Goal: Transaction & Acquisition: Purchase product/service

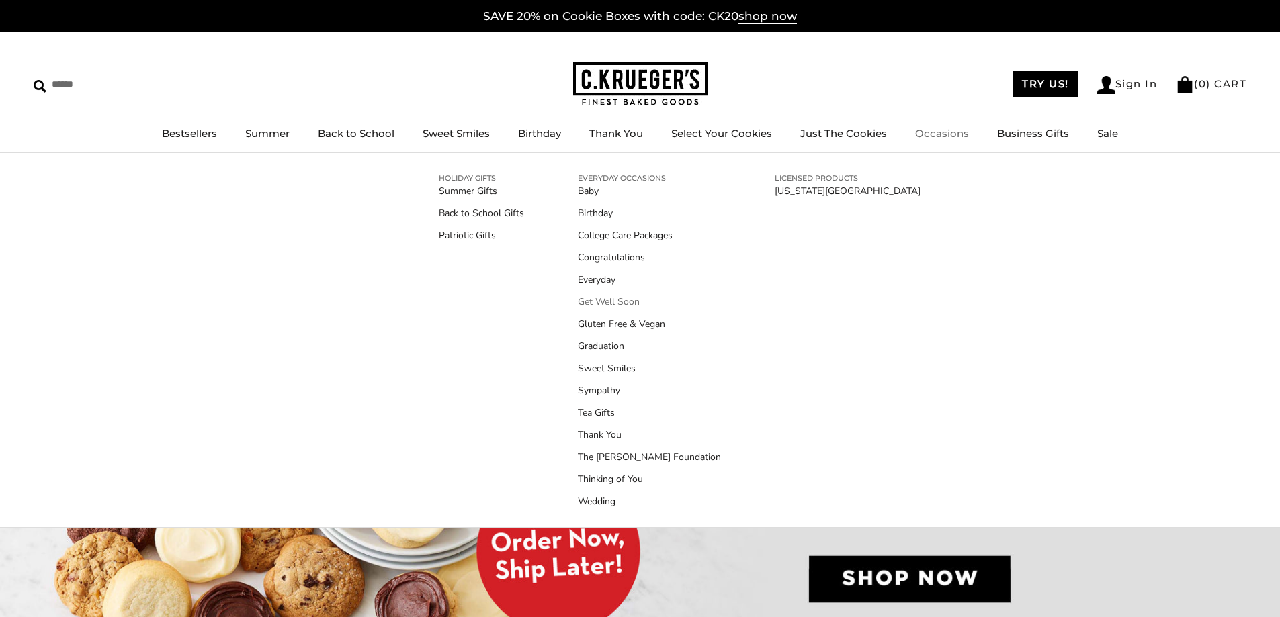
click at [619, 300] on link "Get Well Soon" at bounding box center [649, 302] width 143 height 14
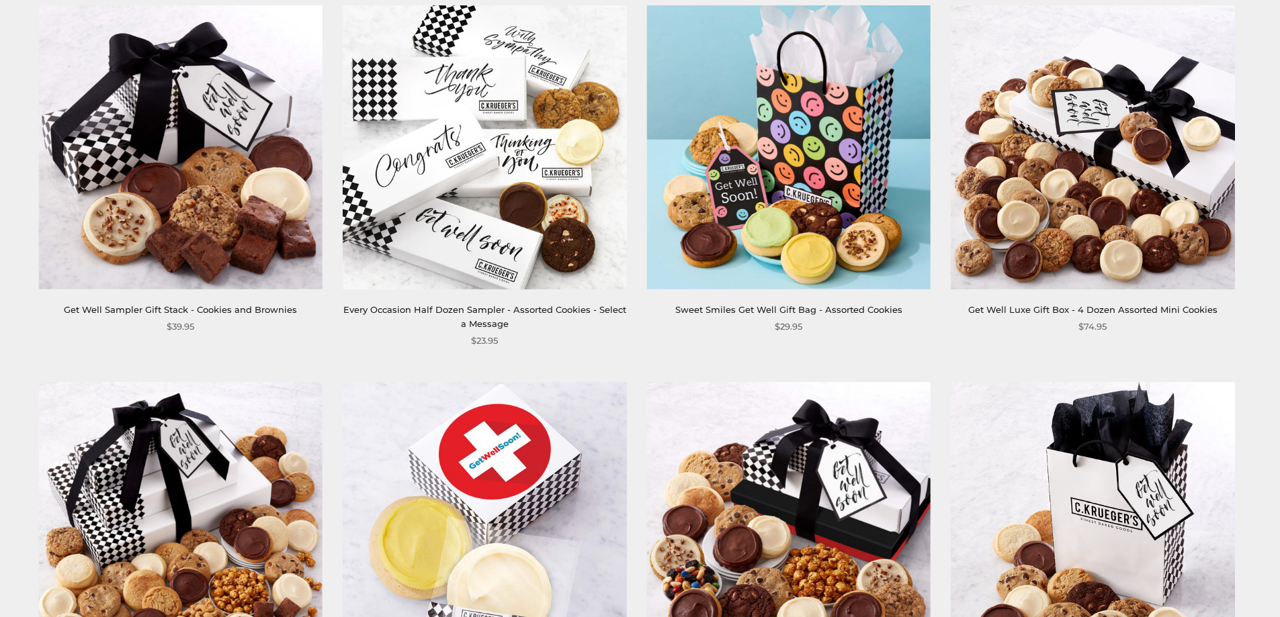
scroll to position [269, 0]
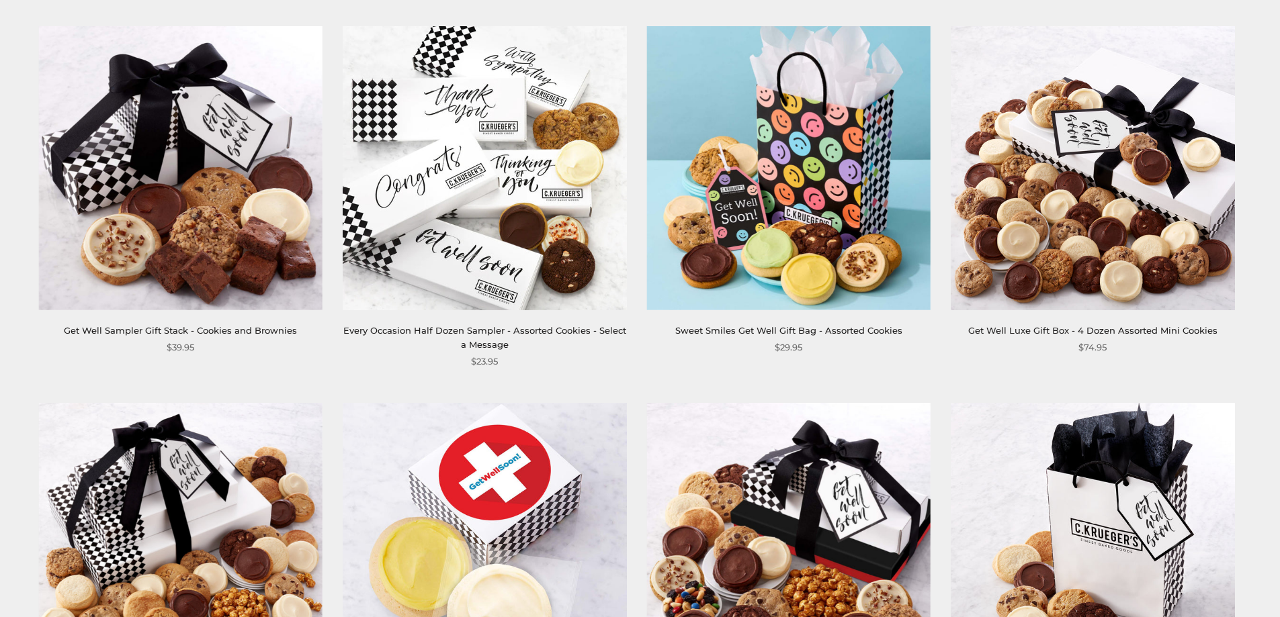
click at [775, 332] on link "Sweet Smiles Get Well Gift Bag - Assorted Cookies" at bounding box center [788, 330] width 227 height 11
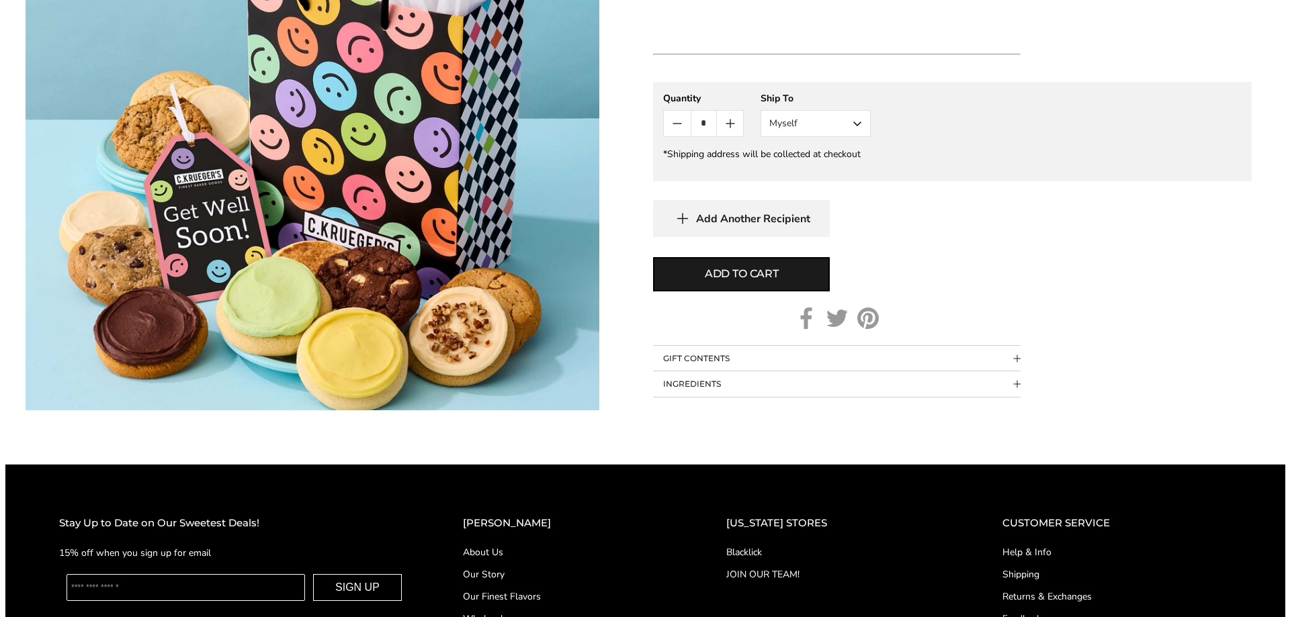
scroll to position [941, 0]
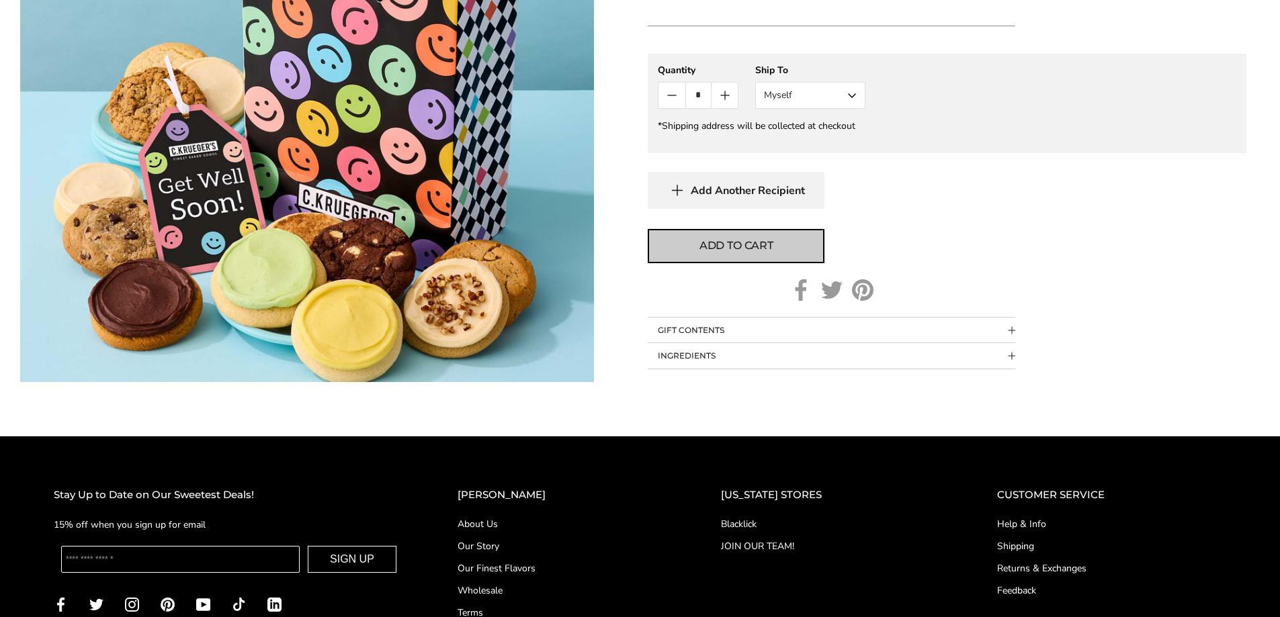
click at [728, 254] on span "Add to cart" at bounding box center [736, 246] width 74 height 16
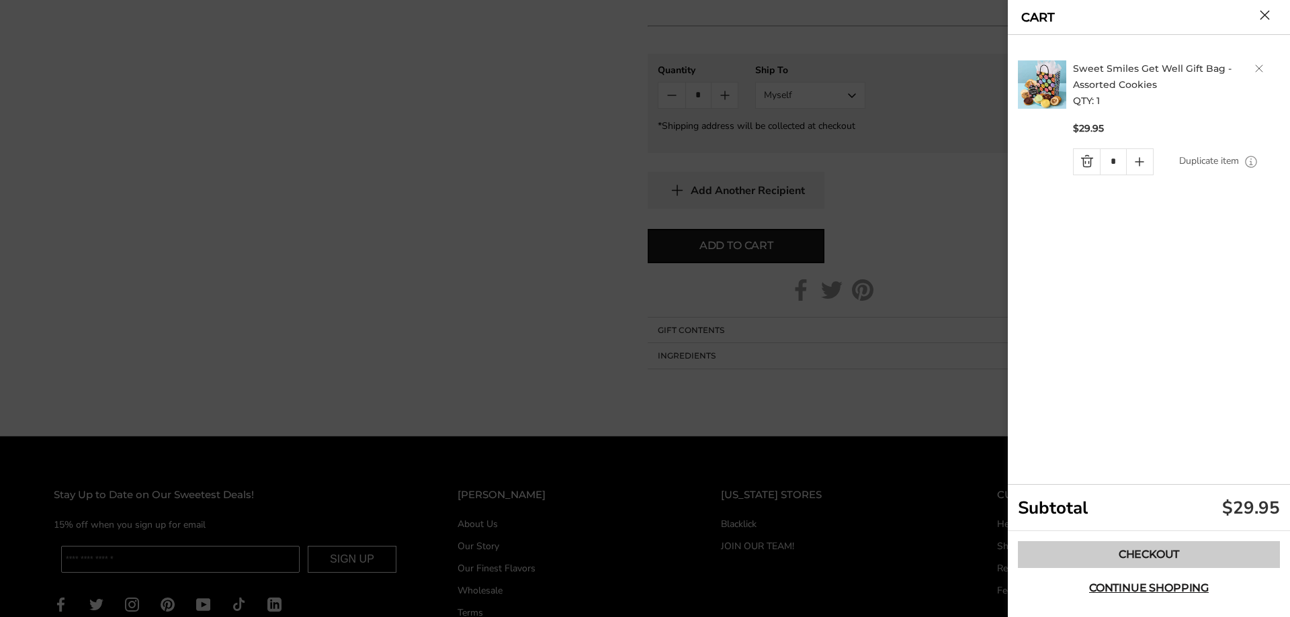
click at [1121, 556] on link "Checkout" at bounding box center [1149, 555] width 262 height 27
